Goal: Information Seeking & Learning: Understand process/instructions

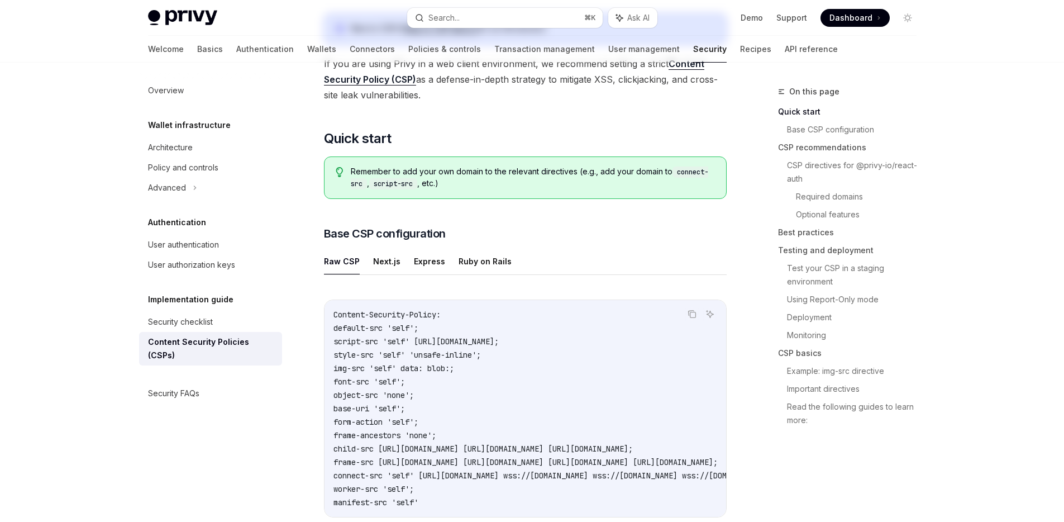
scroll to position [183, 0]
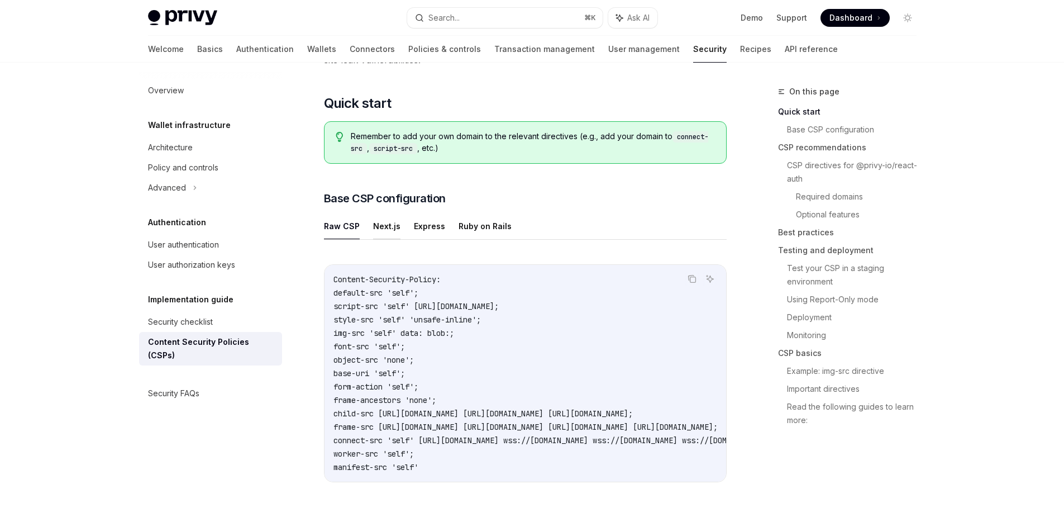
click at [383, 230] on button "Next.js" at bounding box center [386, 226] width 27 height 26
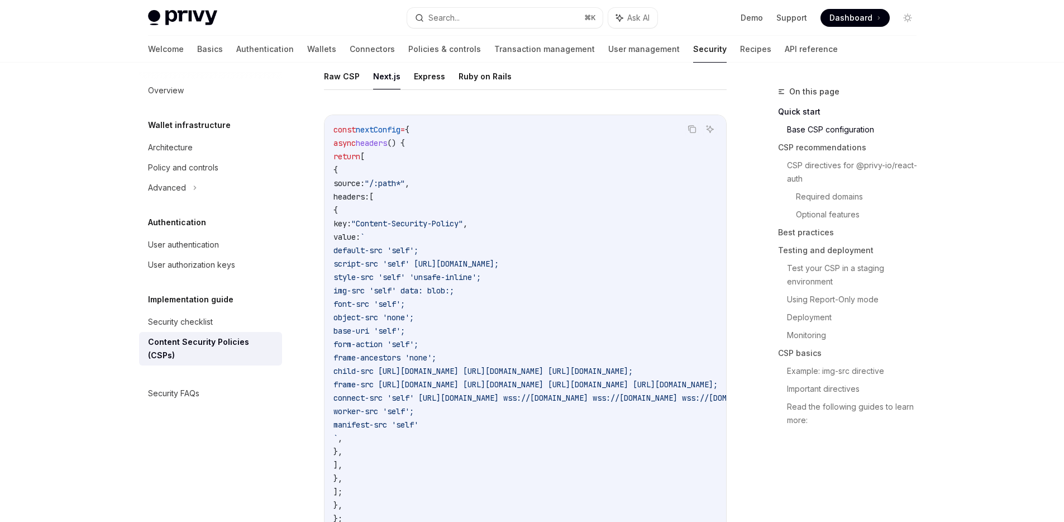
scroll to position [252, 0]
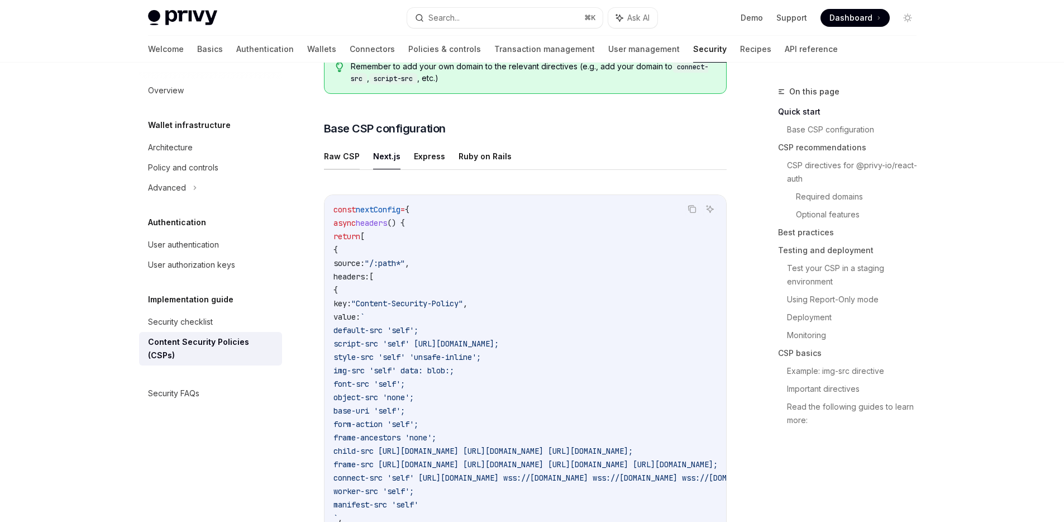
click at [324, 155] on button "Raw CSP" at bounding box center [342, 156] width 36 height 26
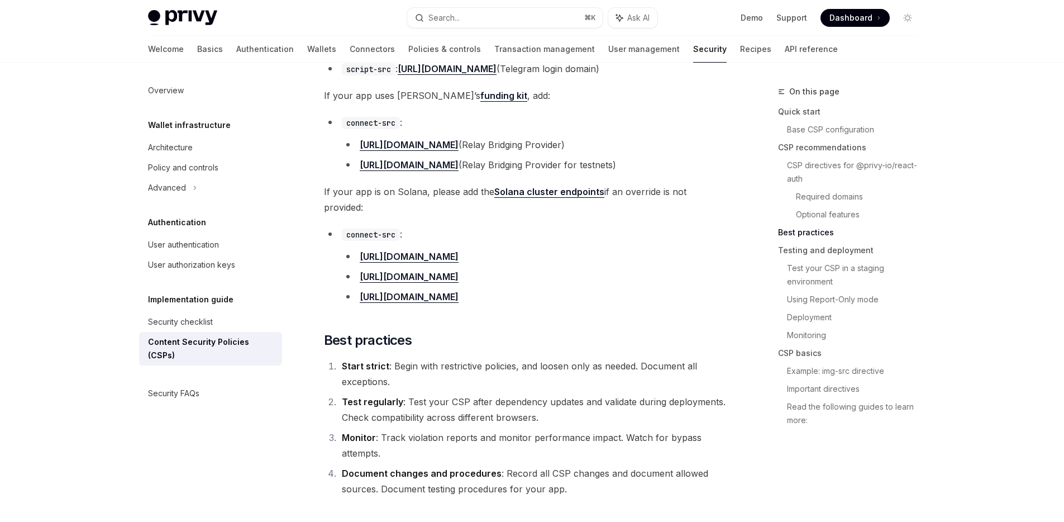
scroll to position [1517, 0]
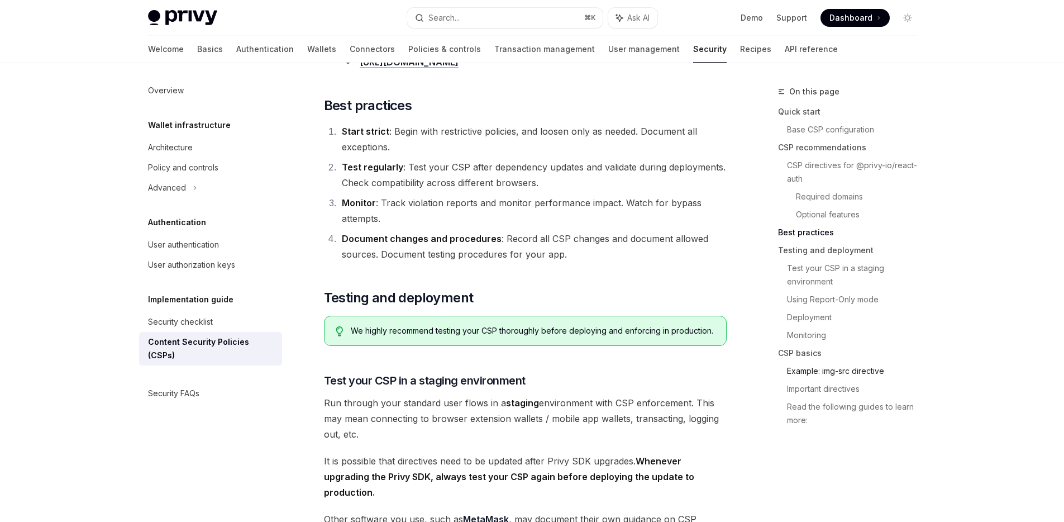
click at [800, 374] on link "Example: img-src directive" at bounding box center [856, 371] width 139 height 18
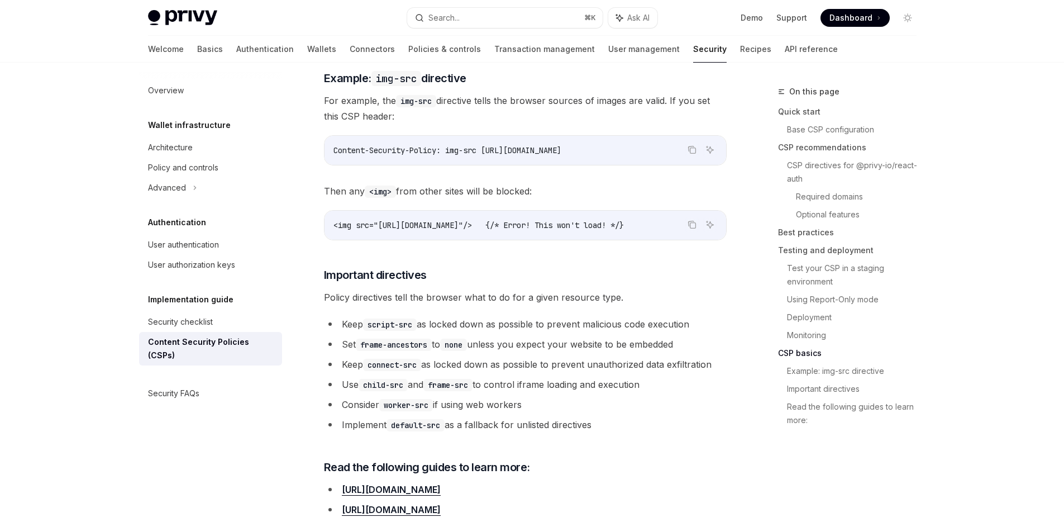
scroll to position [2455, 0]
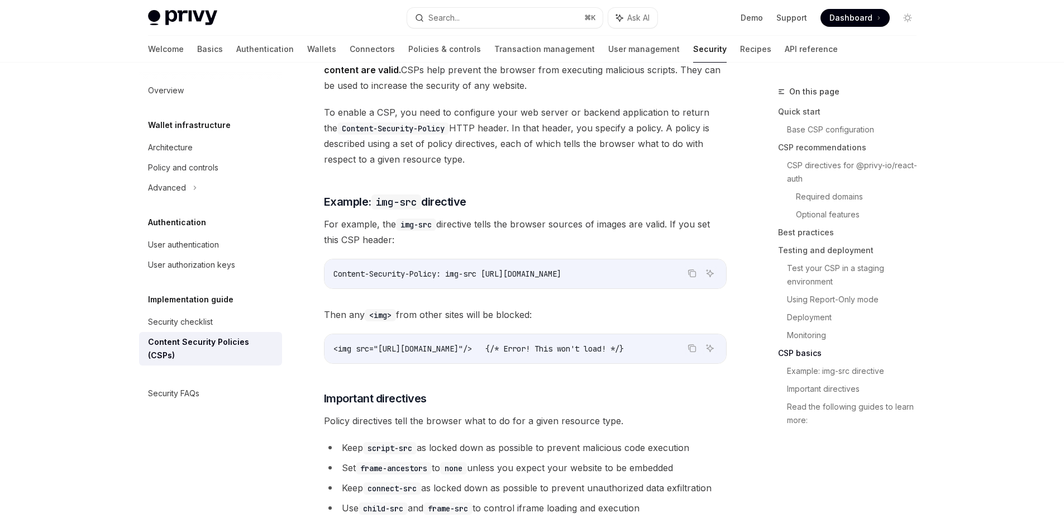
click at [555, 343] on span "<img src="[URL][DOMAIN_NAME]"/> {/* Error! This won't load! */}" at bounding box center [478, 348] width 290 height 10
click at [554, 343] on span "<img src="[URL][DOMAIN_NAME]"/> {/* Error! This won't load! */}" at bounding box center [478, 348] width 290 height 10
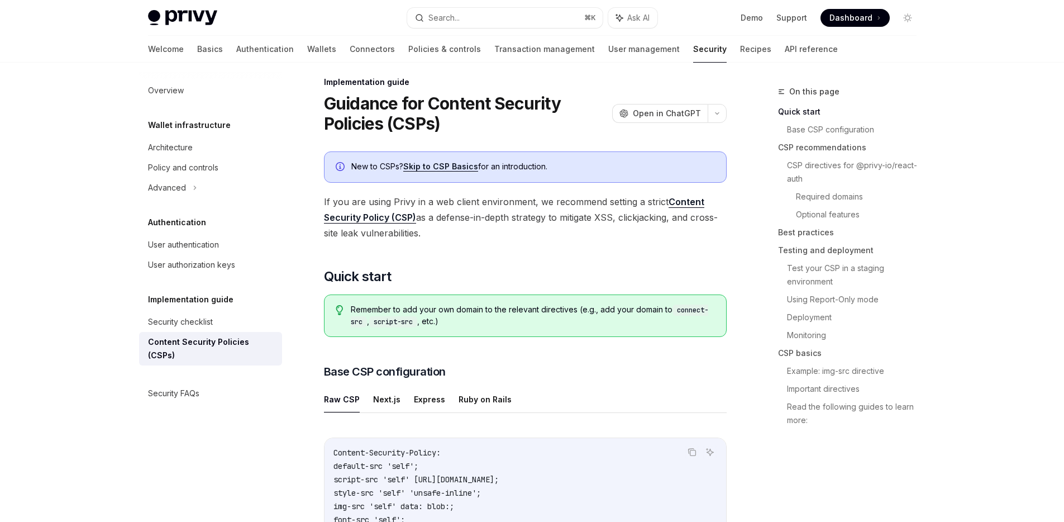
scroll to position [9, 0]
click at [414, 402] on button "Express" at bounding box center [429, 399] width 31 height 26
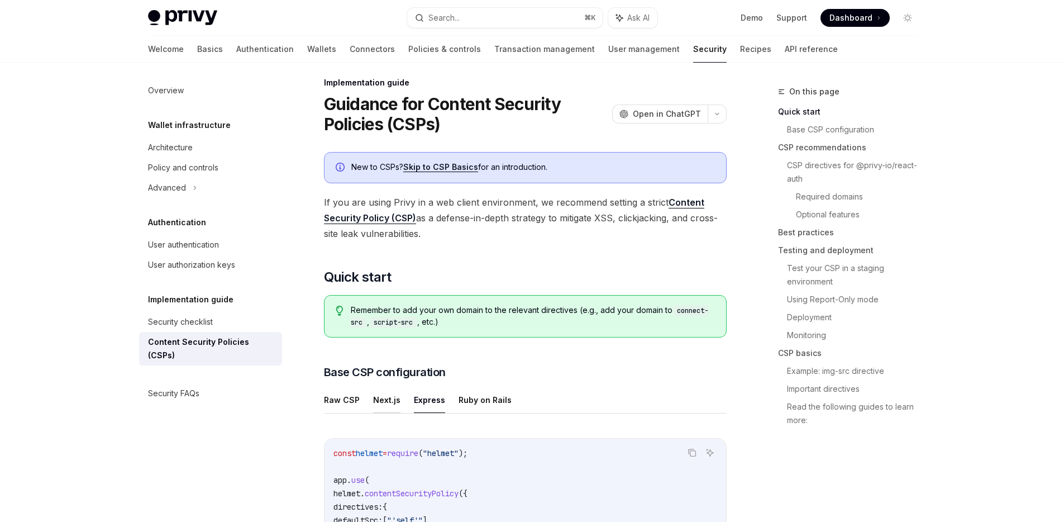
click at [375, 394] on button "Next.js" at bounding box center [386, 399] width 27 height 26
click at [346, 400] on button "Raw CSP" at bounding box center [342, 399] width 36 height 26
type textarea "*"
